Goal: Information Seeking & Learning: Learn about a topic

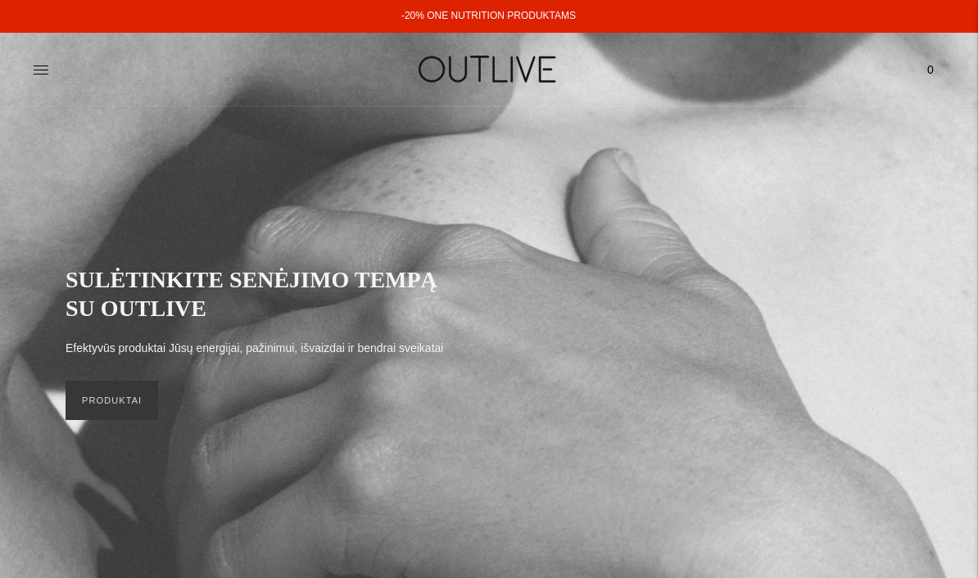
click at [38, 73] on icon at bounding box center [41, 69] width 16 height 16
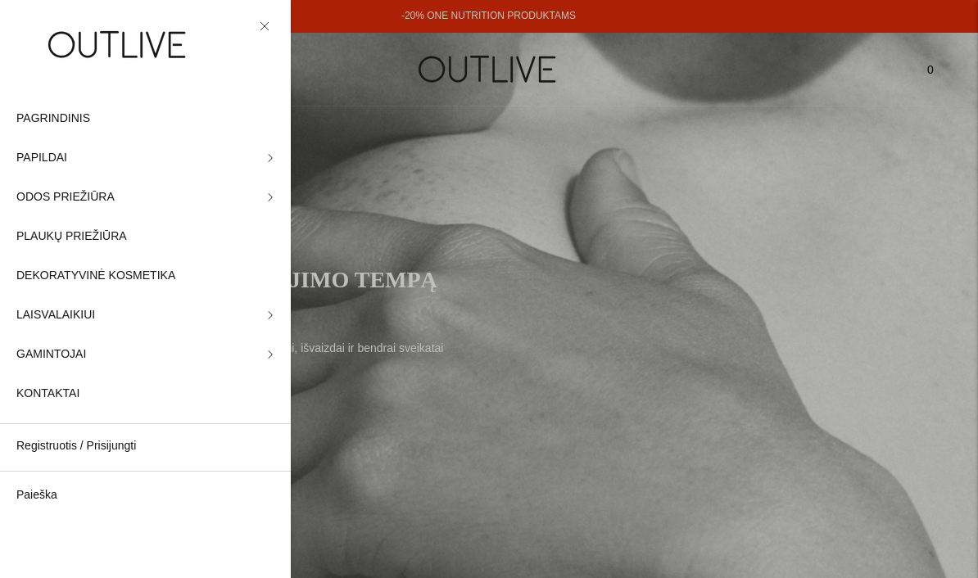
click at [268, 151] on link "PAPILDAI" at bounding box center [145, 157] width 291 height 39
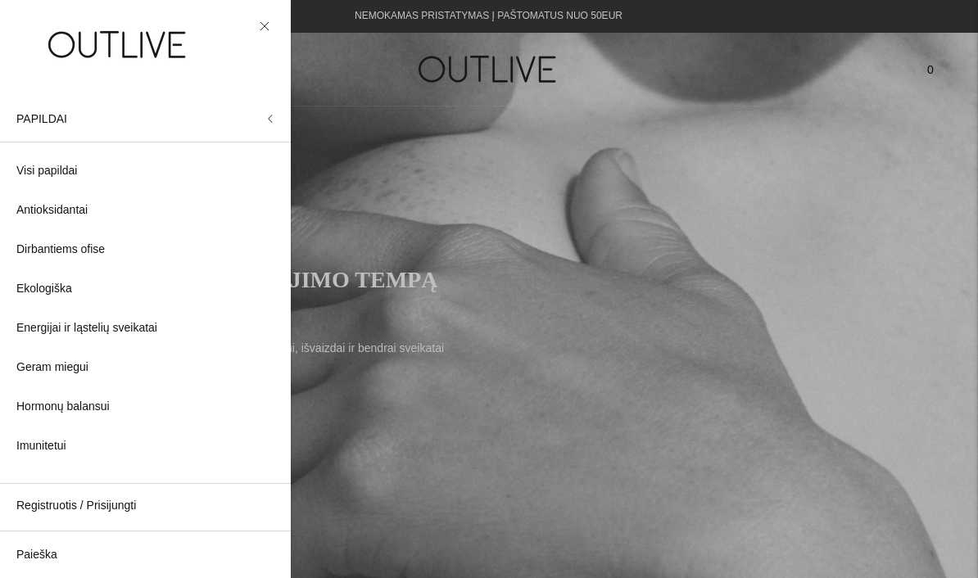
click at [39, 168] on span "Visi papildai" at bounding box center [46, 171] width 61 height 20
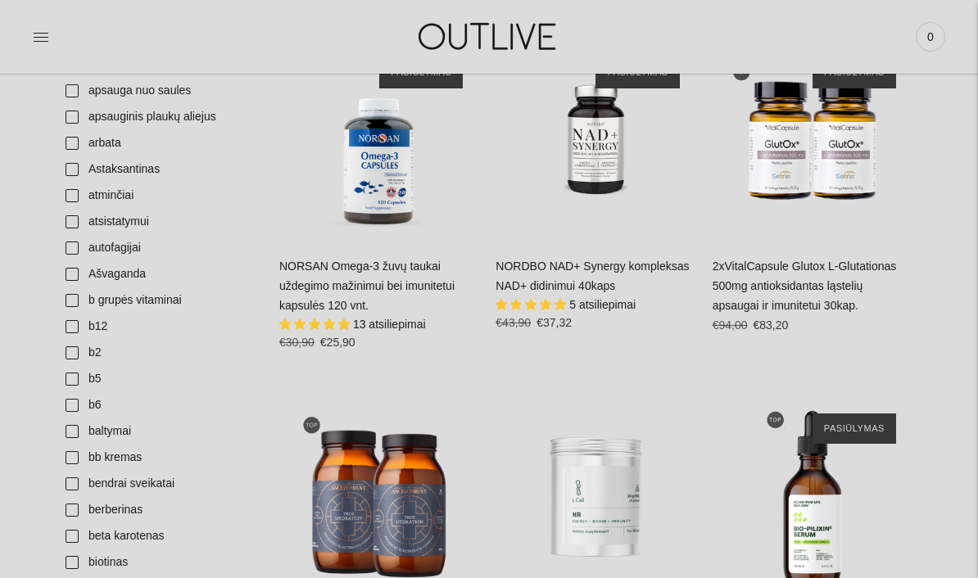
scroll to position [1222, 0]
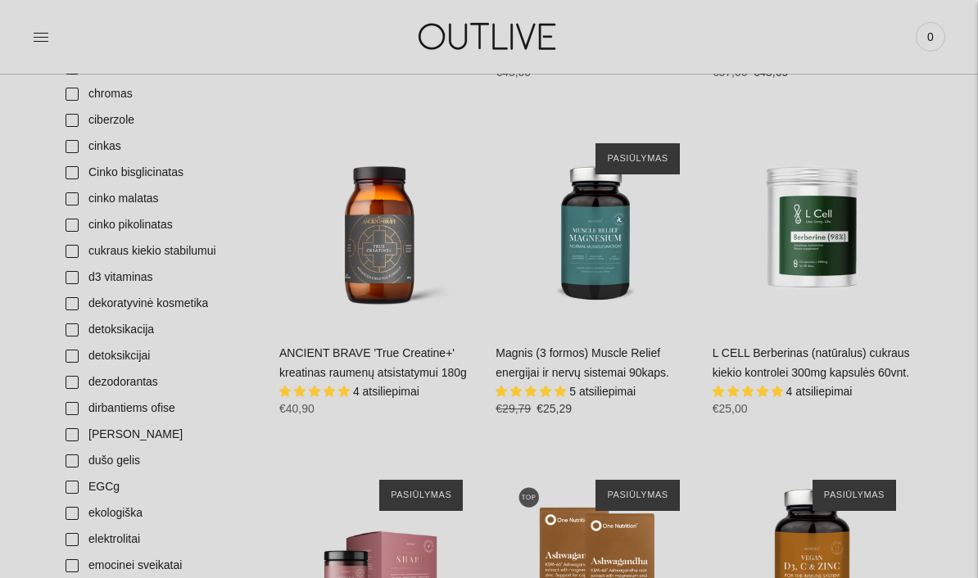
click at [74, 278] on link "d3 vitaminas" at bounding box center [159, 277] width 207 height 26
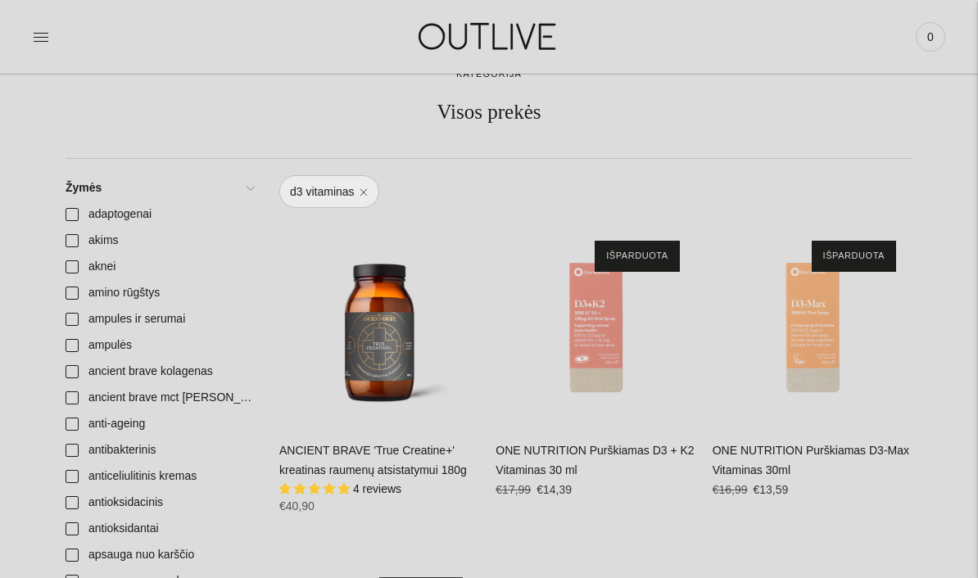
scroll to position [105, 0]
click at [526, 454] on link "ONE NUTRITION Purškiamas D3 + K2 Vitaminas 30 ml" at bounding box center [594, 461] width 198 height 33
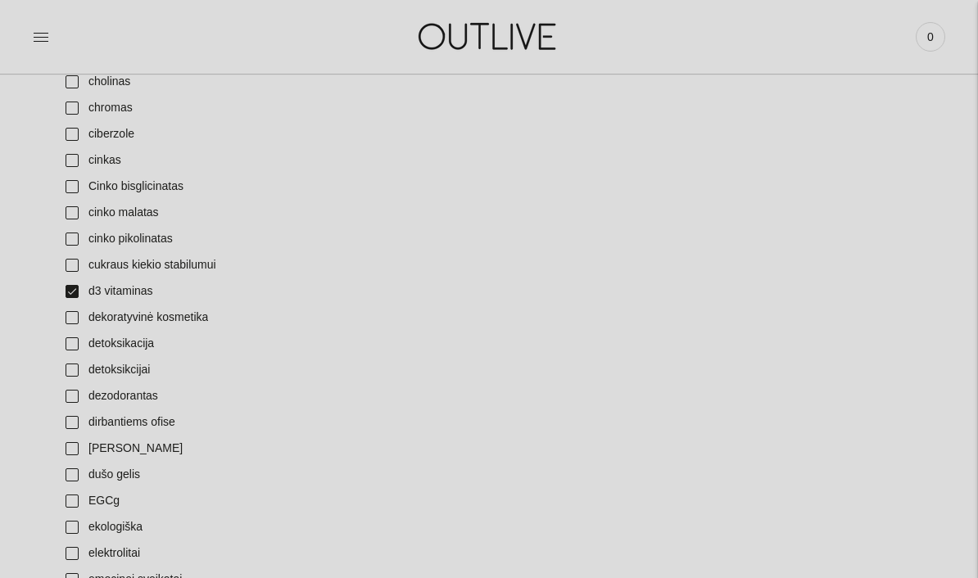
scroll to position [1209, 0]
click at [73, 300] on link "d3 vitaminas" at bounding box center [159, 291] width 207 height 26
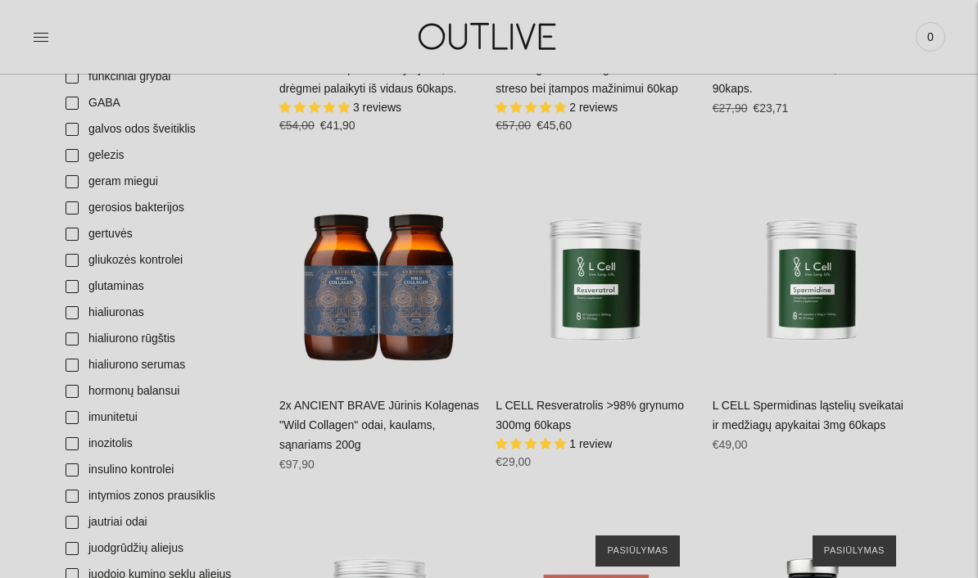
scroll to position [1840, 0]
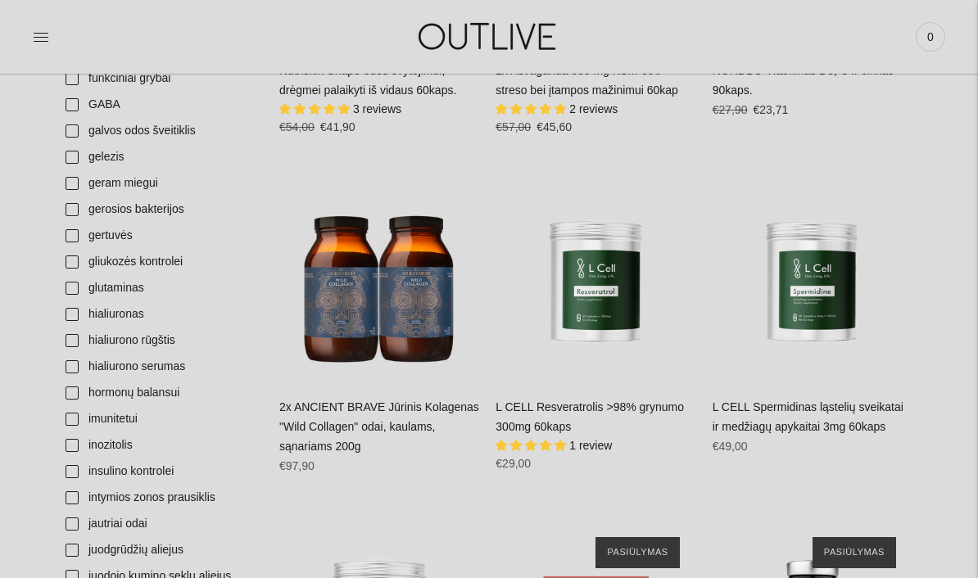
click at [76, 165] on link "gelezis" at bounding box center [159, 157] width 207 height 26
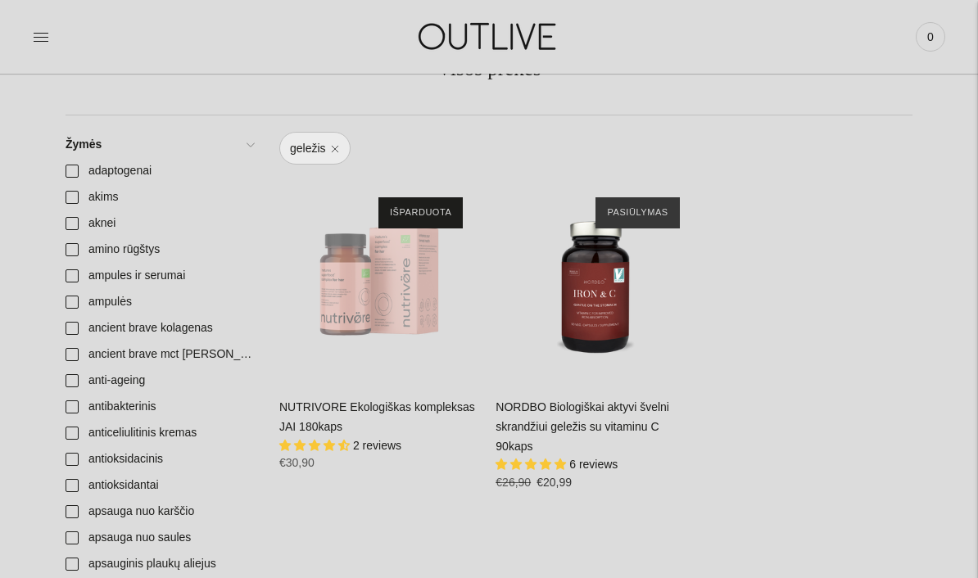
scroll to position [150, 0]
click at [540, 418] on link "NORDBO Biologiškai aktyvi švelni skrandžiui geležis su vitaminu C 90kaps" at bounding box center [582, 426] width 174 height 52
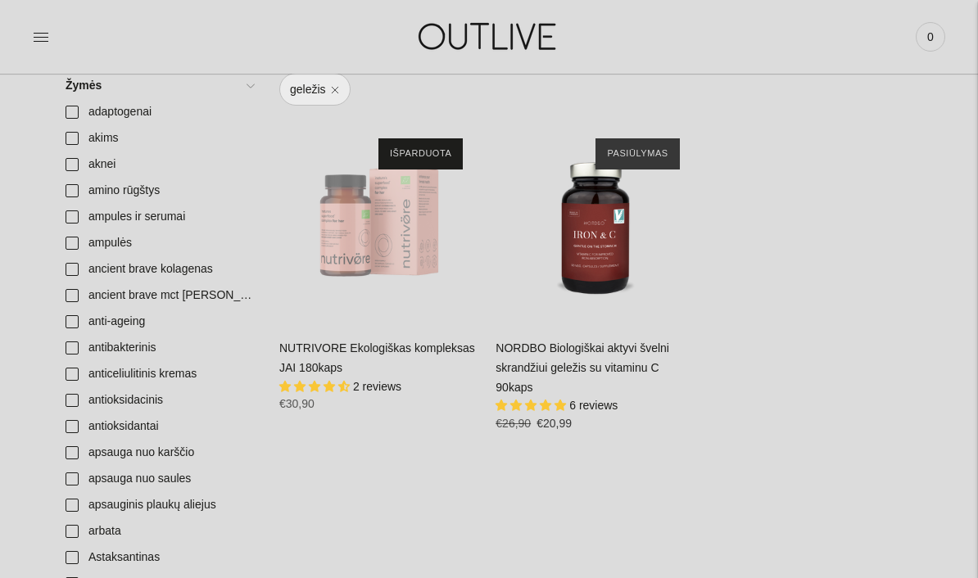
click at [530, 362] on link "NORDBO Biologiškai aktyvi švelni skrandžiui geležis su vitaminu C 90kaps" at bounding box center [582, 367] width 174 height 52
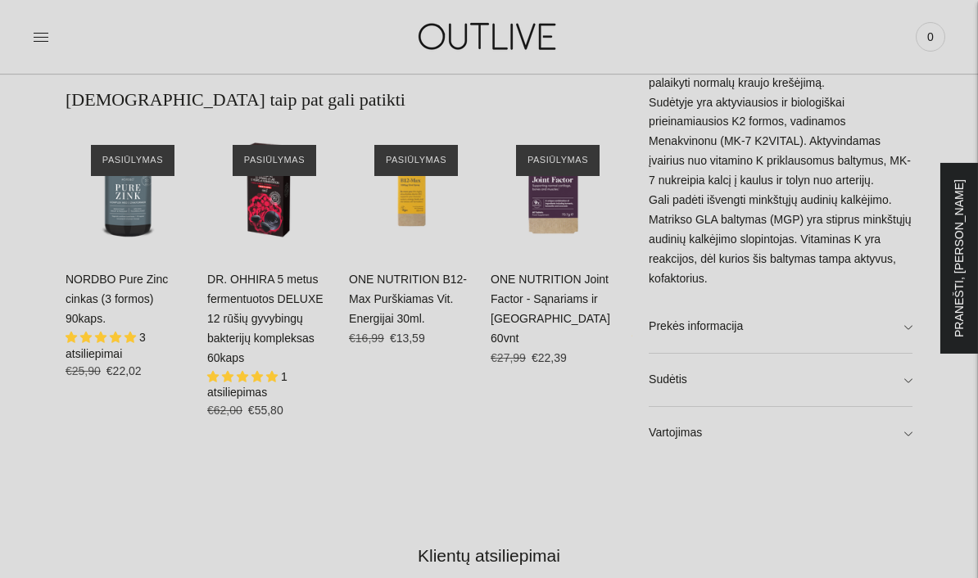
scroll to position [862, 0]
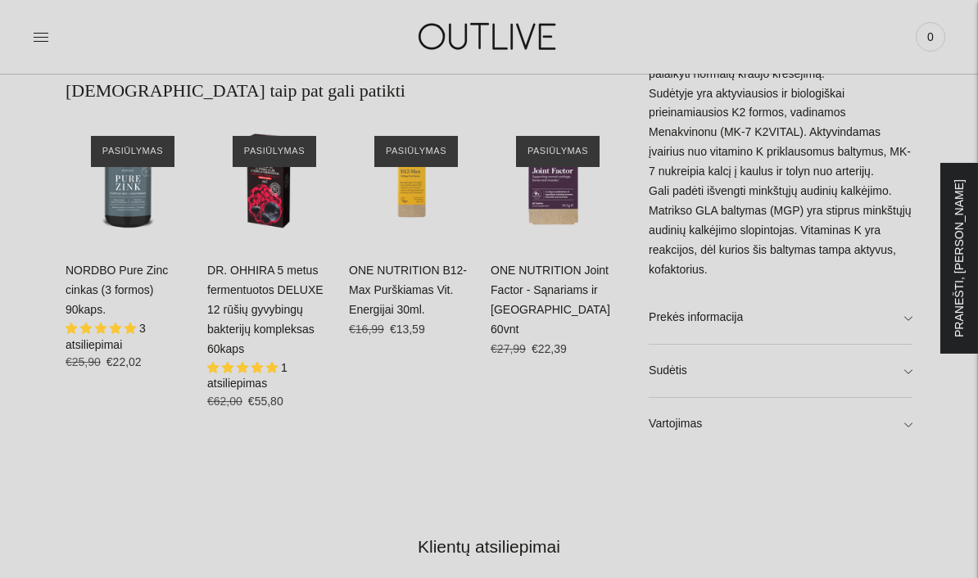
click at [907, 359] on link "Sudėtis" at bounding box center [780, 370] width 264 height 52
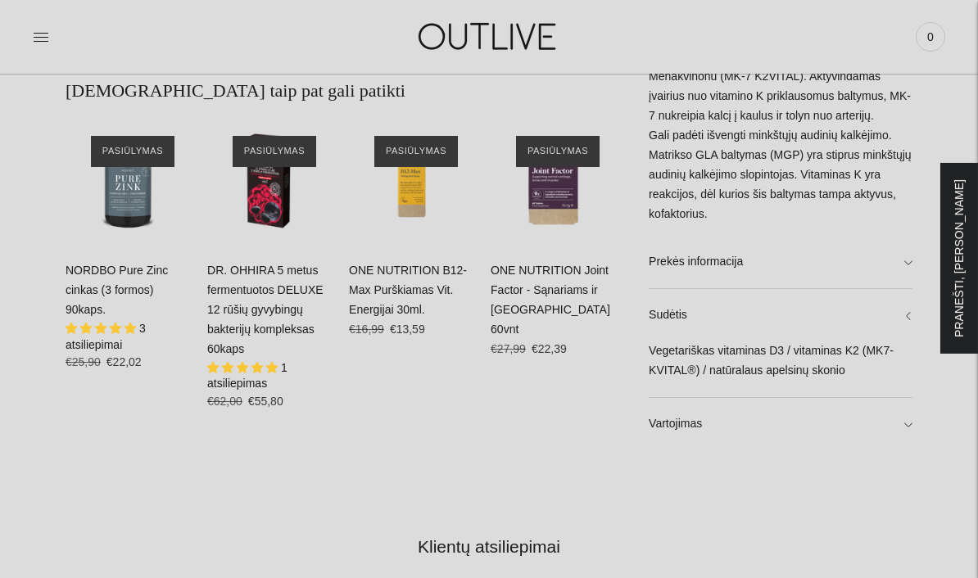
click at [673, 326] on link "Sudėtis" at bounding box center [780, 314] width 264 height 52
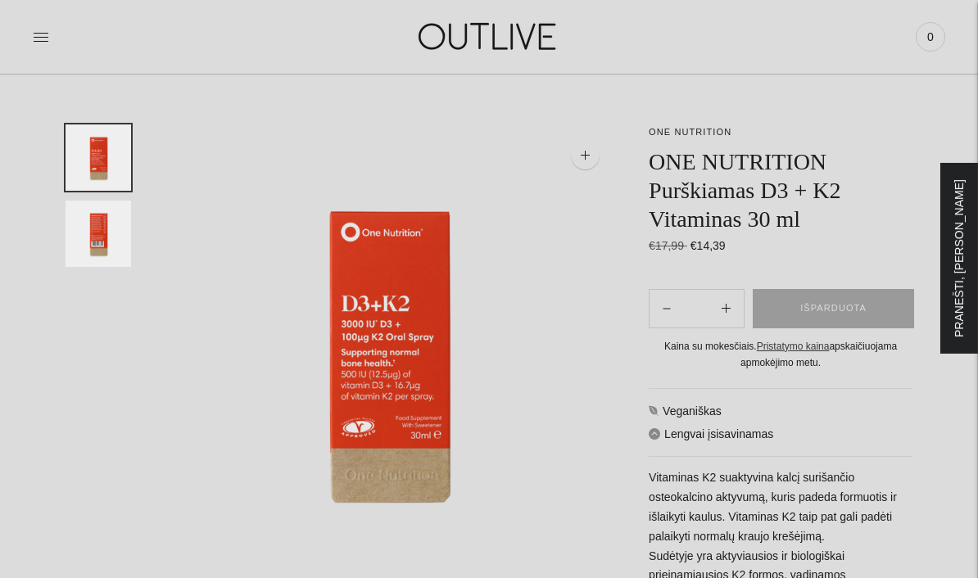
scroll to position [48, 0]
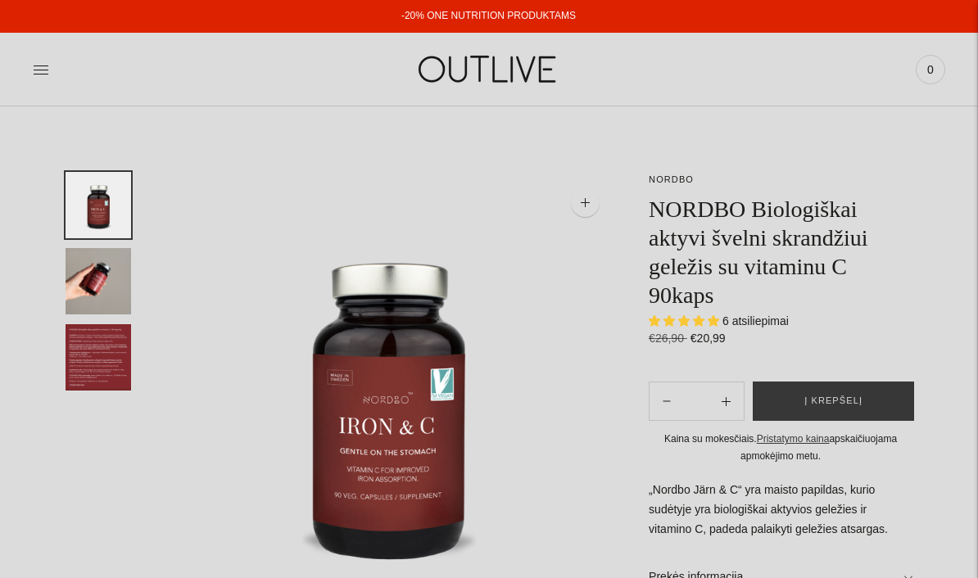
select select "**********"
click at [92, 354] on img "Translation missing: en.general.accessibility.image_thumbail" at bounding box center [99, 357] width 66 height 66
select select "**********"
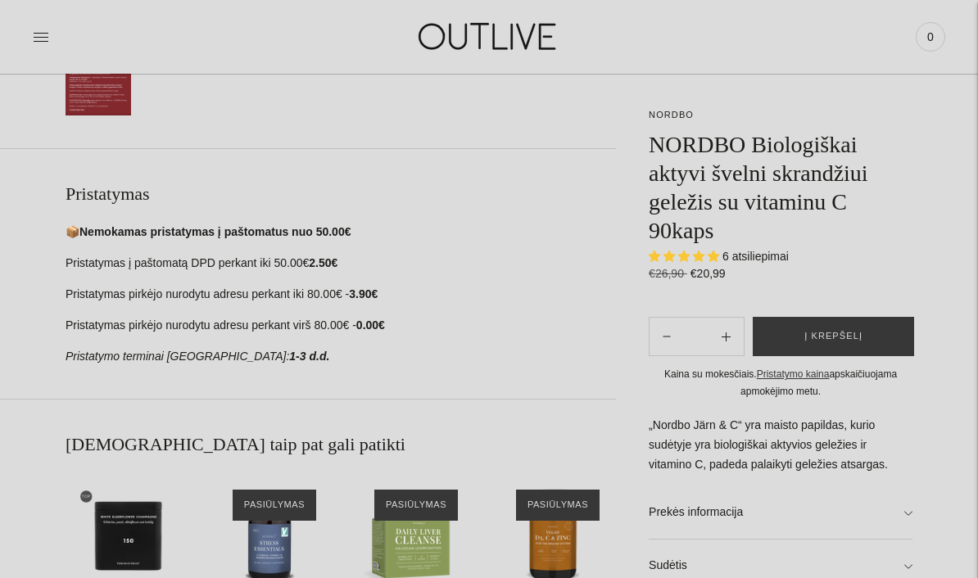
scroll to position [509, 0]
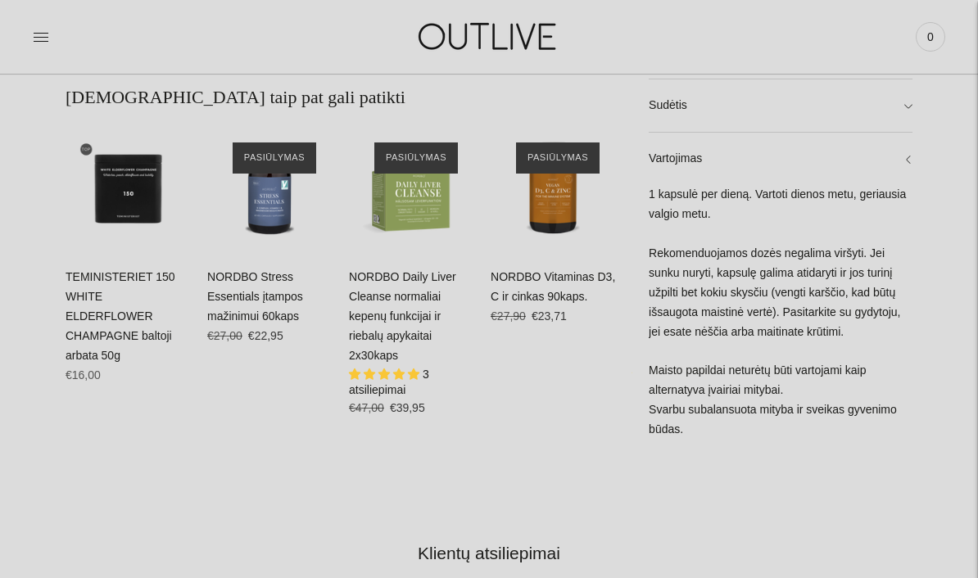
scroll to position [855, 0]
